Goal: Transaction & Acquisition: Purchase product/service

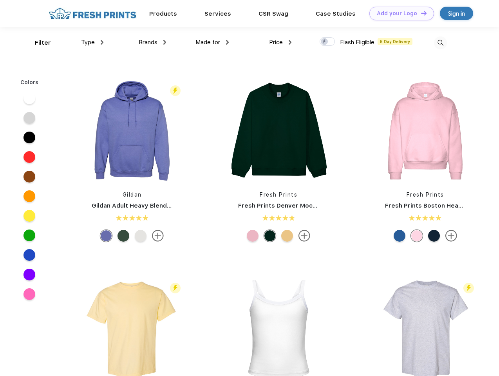
click at [399, 13] on link "Add your Logo Design Tool" at bounding box center [401, 14] width 65 height 14
click at [0, 0] on div "Design Tool" at bounding box center [0, 0] width 0 height 0
click at [420, 13] on link "Add your Logo Design Tool" at bounding box center [401, 14] width 65 height 14
click at [38, 43] on div "Filter" at bounding box center [43, 42] width 16 height 9
click at [92, 42] on span "Type" at bounding box center [88, 42] width 14 height 7
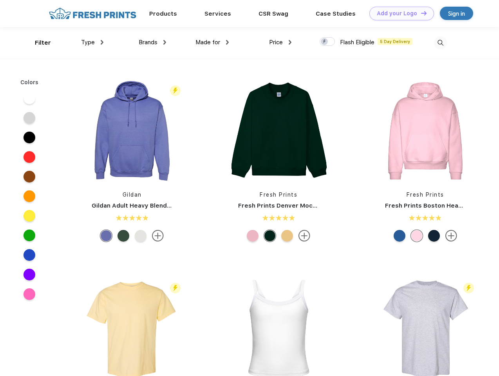
click at [152, 42] on span "Brands" at bounding box center [148, 42] width 19 height 7
click at [212, 42] on span "Made for" at bounding box center [208, 42] width 25 height 7
click at [281, 42] on span "Price" at bounding box center [276, 42] width 14 height 7
click at [328, 42] on div at bounding box center [327, 41] width 15 height 9
click at [325, 42] on input "checkbox" at bounding box center [322, 39] width 5 height 5
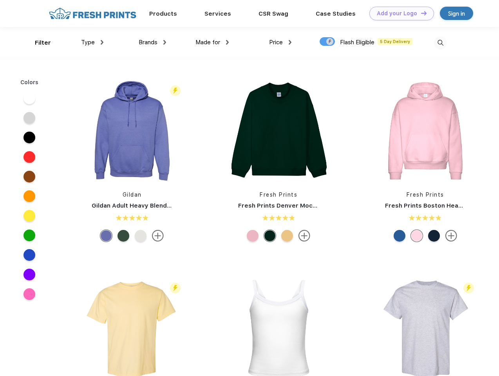
click at [440, 43] on img at bounding box center [440, 42] width 13 height 13
